Goal: Navigation & Orientation: Find specific page/section

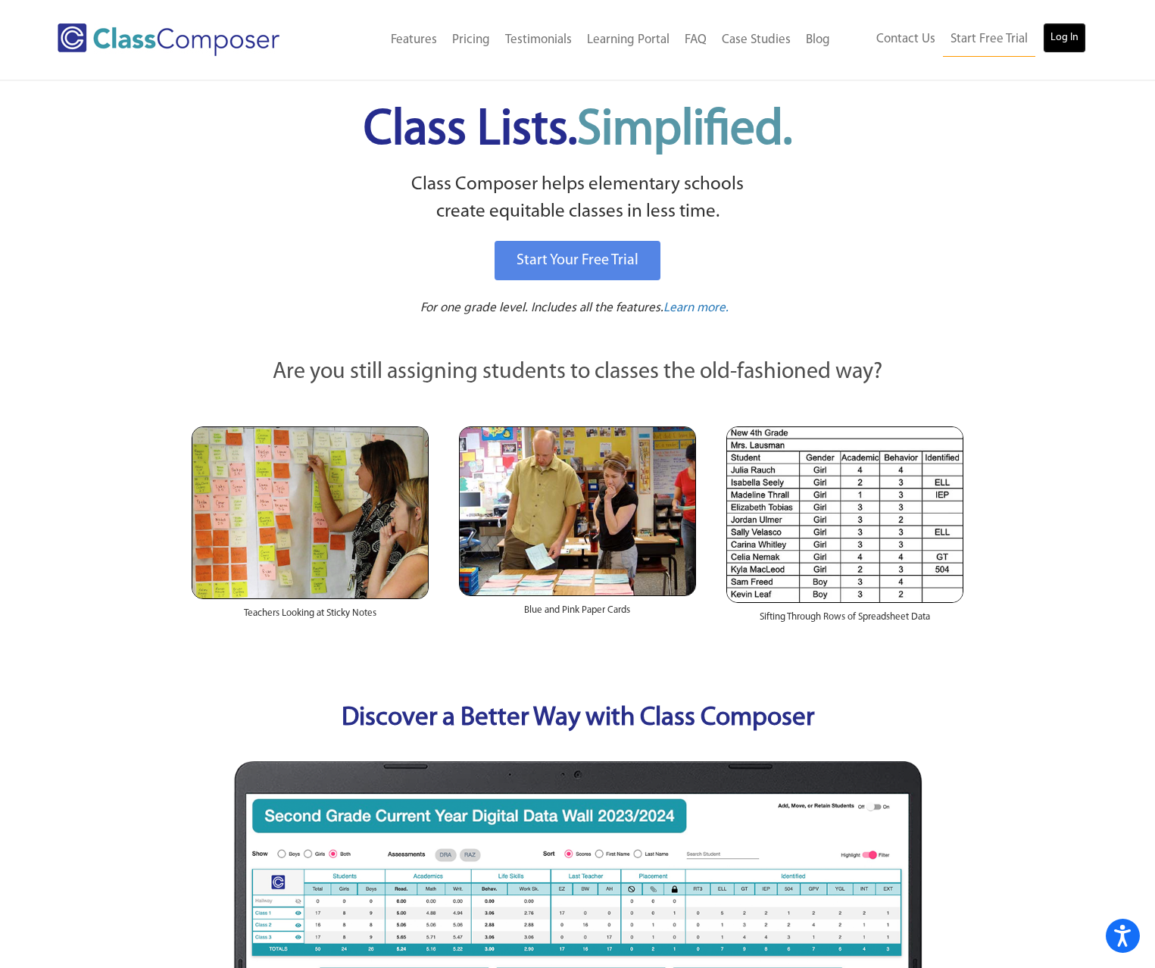
click at [1076, 49] on link "Log In" at bounding box center [1064, 38] width 43 height 30
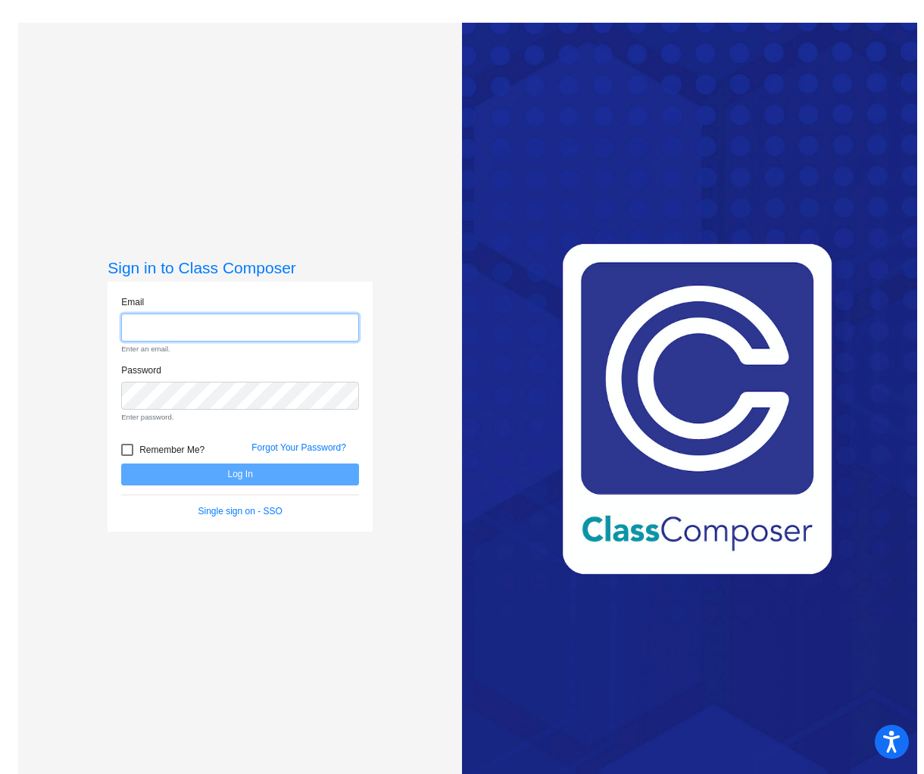
type input "[EMAIL_ADDRESS][DOMAIN_NAME]"
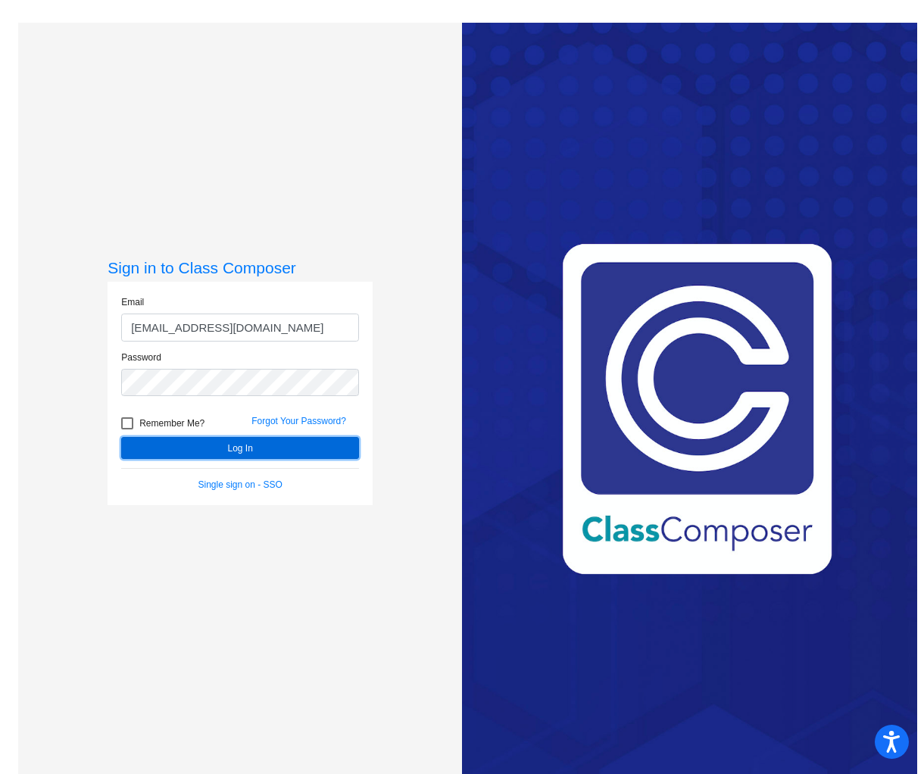
click at [266, 444] on button "Log In" at bounding box center [240, 448] width 238 height 22
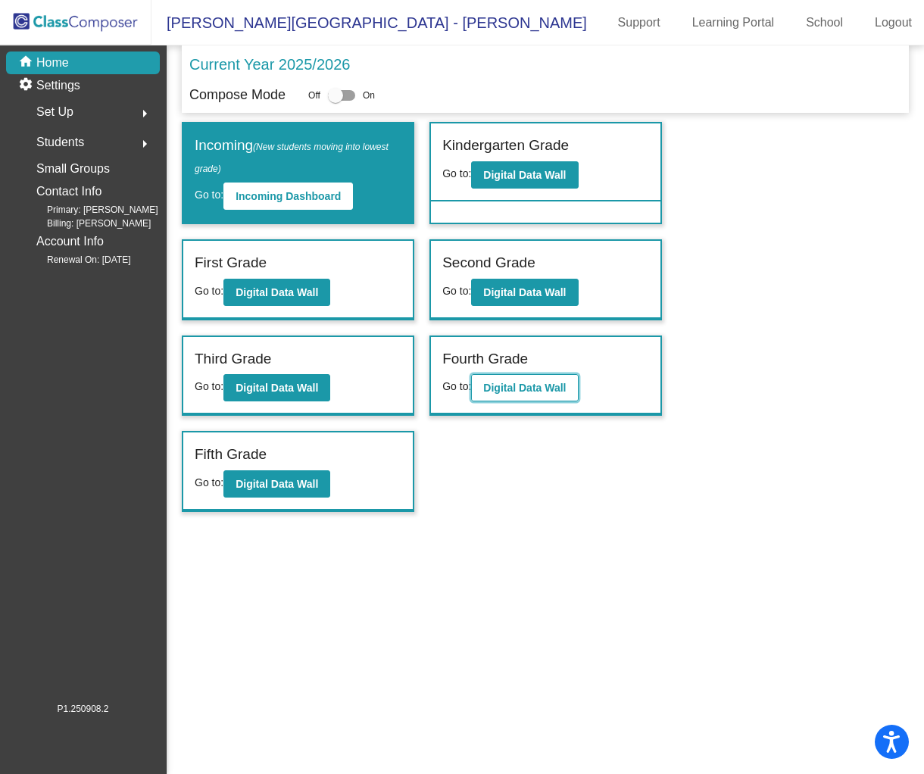
click at [505, 382] on b "Digital Data Wall" at bounding box center [524, 388] width 83 height 12
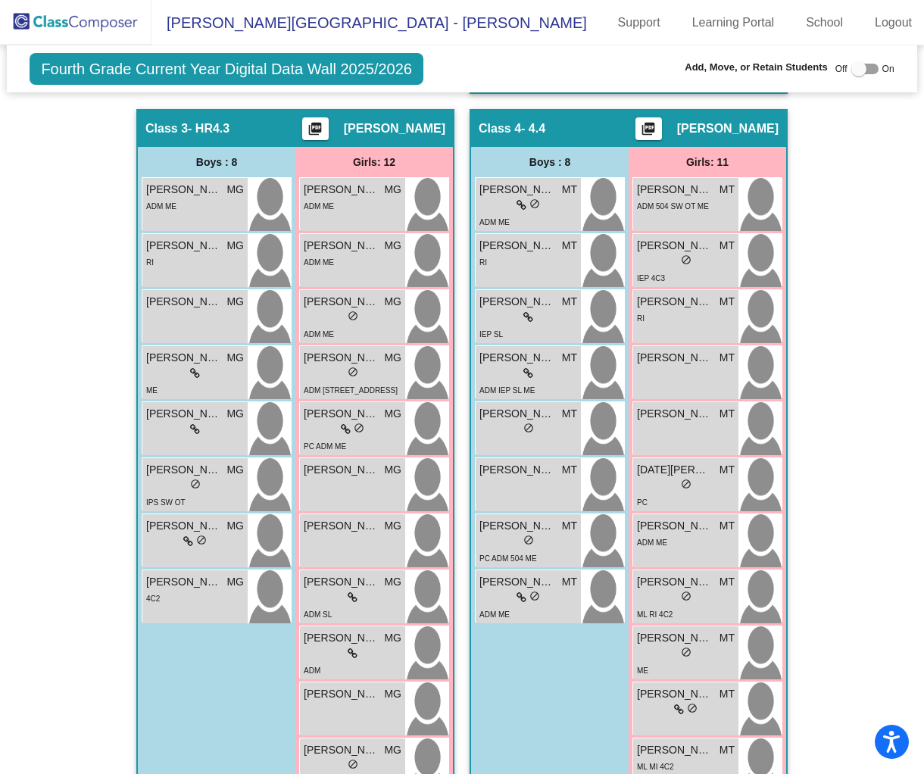
scroll to position [1215, 0]
